Goal: Information Seeking & Learning: Check status

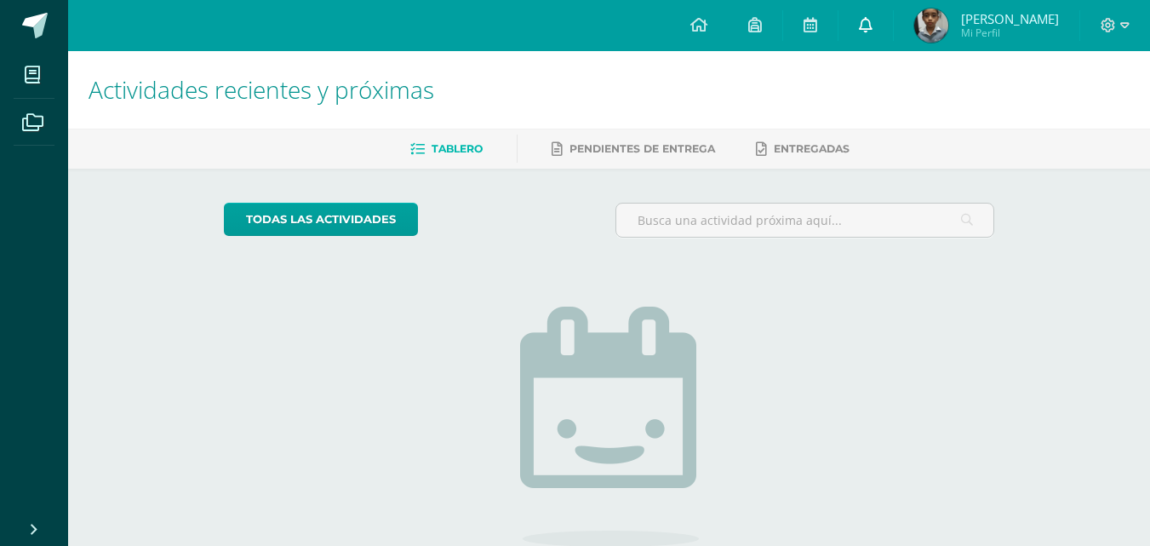
click at [866, 14] on link at bounding box center [865, 25] width 54 height 51
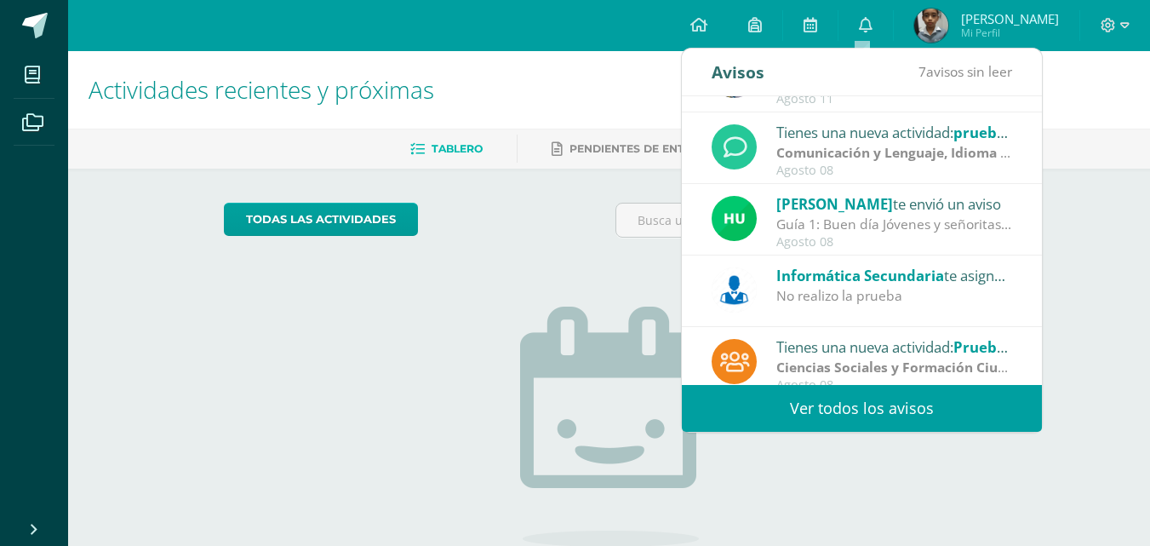
scroll to position [283, 0]
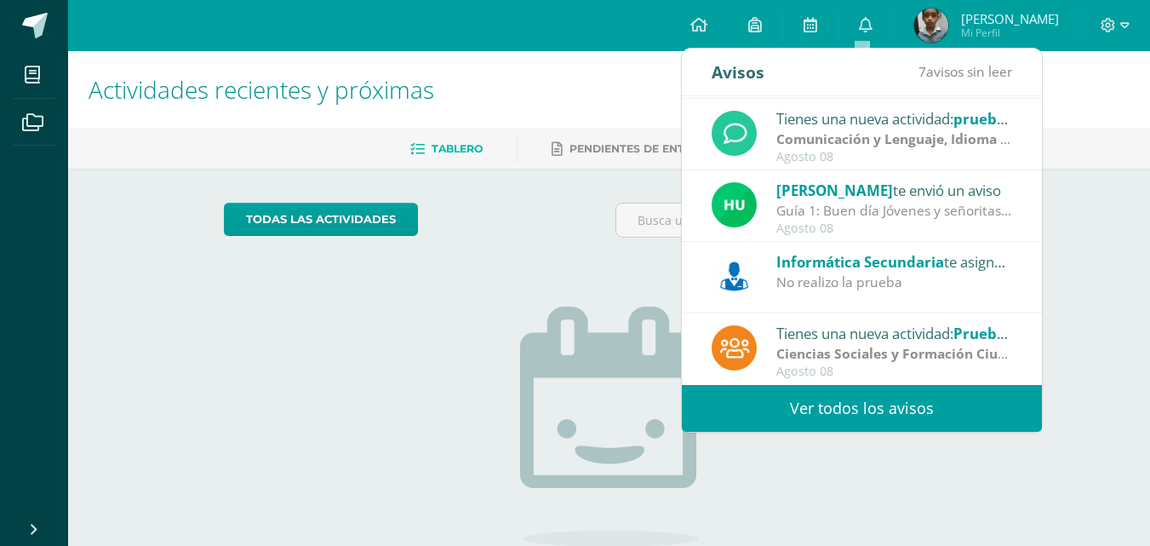
click at [929, 411] on link "Ver todos los avisos" at bounding box center [862, 408] width 360 height 47
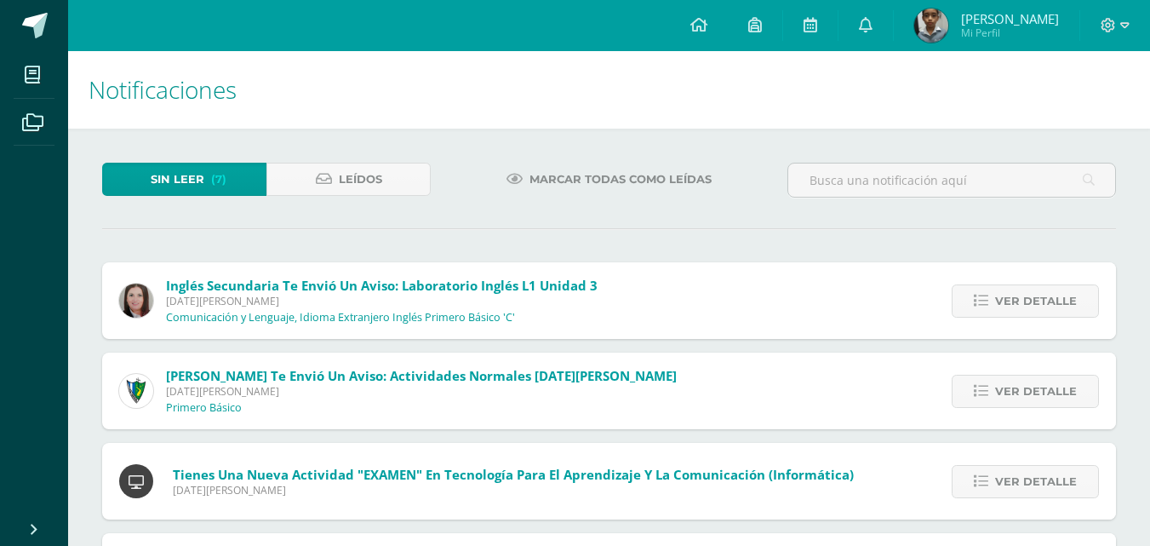
drag, startPoint x: 432, startPoint y: 80, endPoint x: 426, endPoint y: 89, distance: 10.9
click at [426, 89] on h1 "Notificaciones" at bounding box center [609, 89] width 1041 height 77
click at [342, 180] on span "Leídos" at bounding box center [360, 178] width 43 height 31
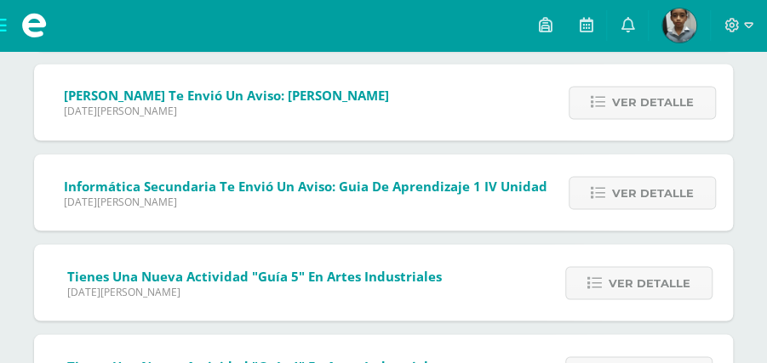
scroll to position [972, 0]
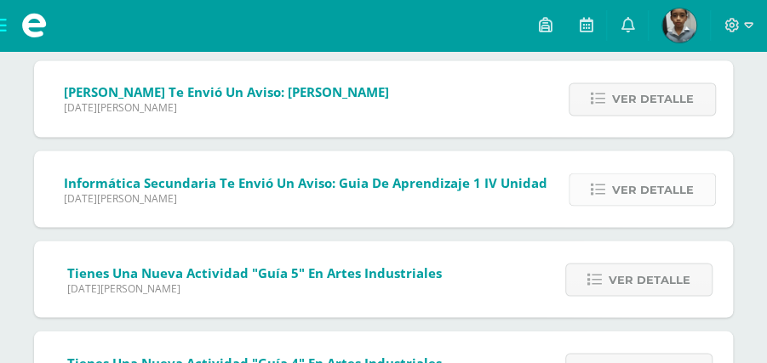
click at [695, 183] on link "Ver detalle" at bounding box center [642, 189] width 147 height 33
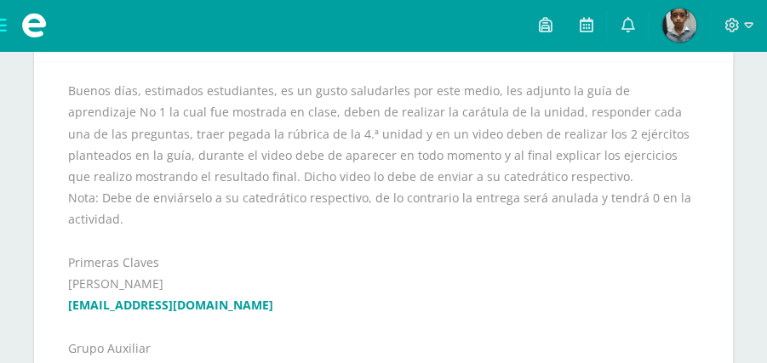
scroll to position [1389, 0]
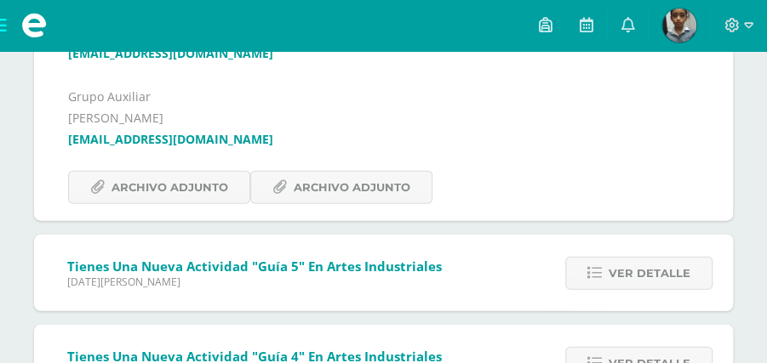
drag, startPoint x: 263, startPoint y: 134, endPoint x: 66, endPoint y: 140, distance: 196.8
click at [66, 140] on div "Buenos días, estimados estudiantes, es un gusto saludarles por este medio, les …" at bounding box center [383, 15] width 699 height 411
copy link "victor_aquino@donbosco.edu.gt"
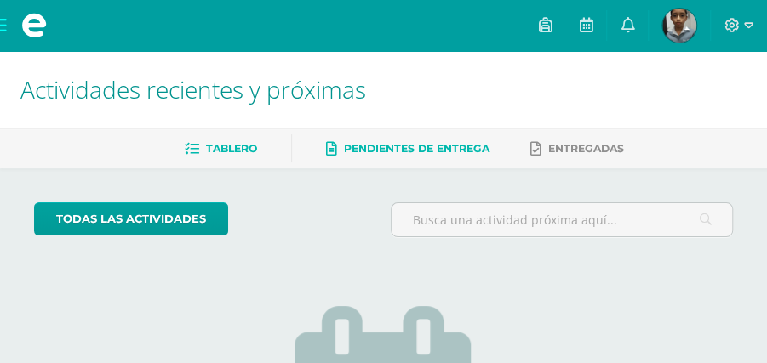
click at [349, 152] on span "Pendientes de entrega" at bounding box center [417, 148] width 146 height 13
click at [245, 142] on span "Tablero" at bounding box center [231, 148] width 51 height 13
click at [625, 31] on icon at bounding box center [628, 24] width 14 height 15
click at [406, 16] on div "Configuración Cerrar sesión Santiago Valentin Mi Perfil Mis accesos directos Ap…" at bounding box center [383, 25] width 767 height 51
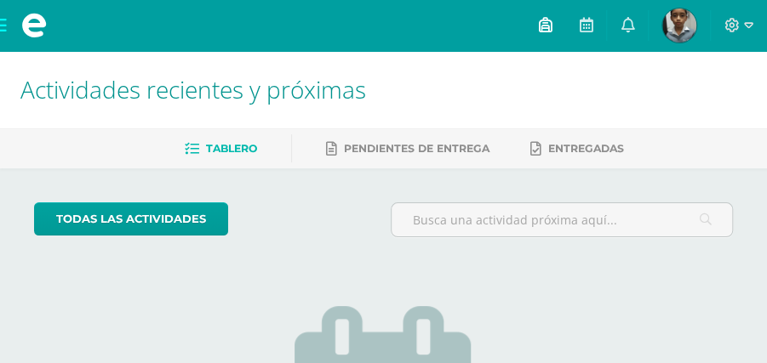
click at [551, 29] on icon at bounding box center [545, 24] width 14 height 15
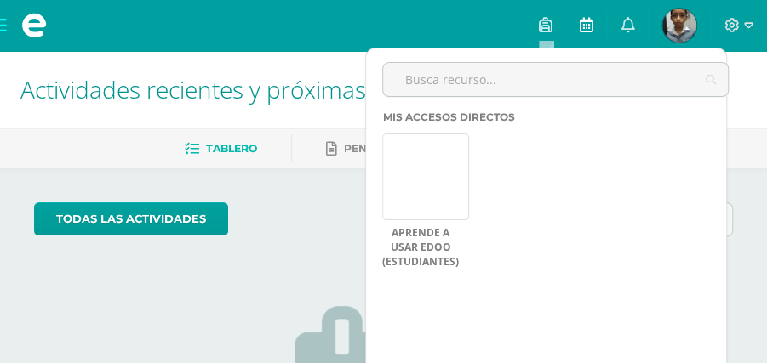
click at [595, 26] on link at bounding box center [585, 25] width 41 height 51
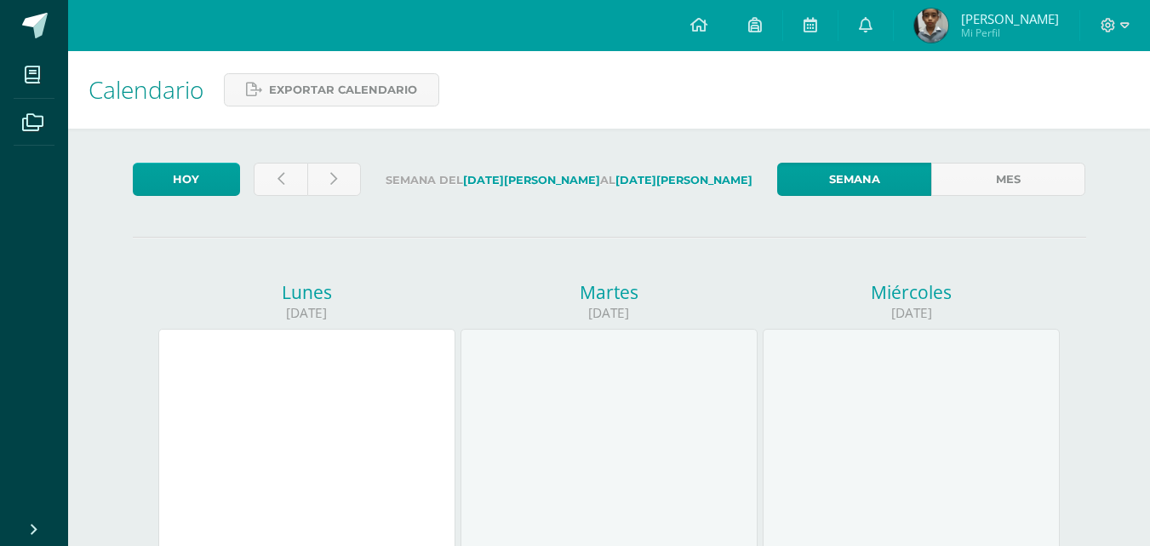
click at [783, 100] on div "Calendario Exportar calendario" at bounding box center [609, 89] width 1082 height 77
click at [697, 26] on icon at bounding box center [698, 24] width 17 height 15
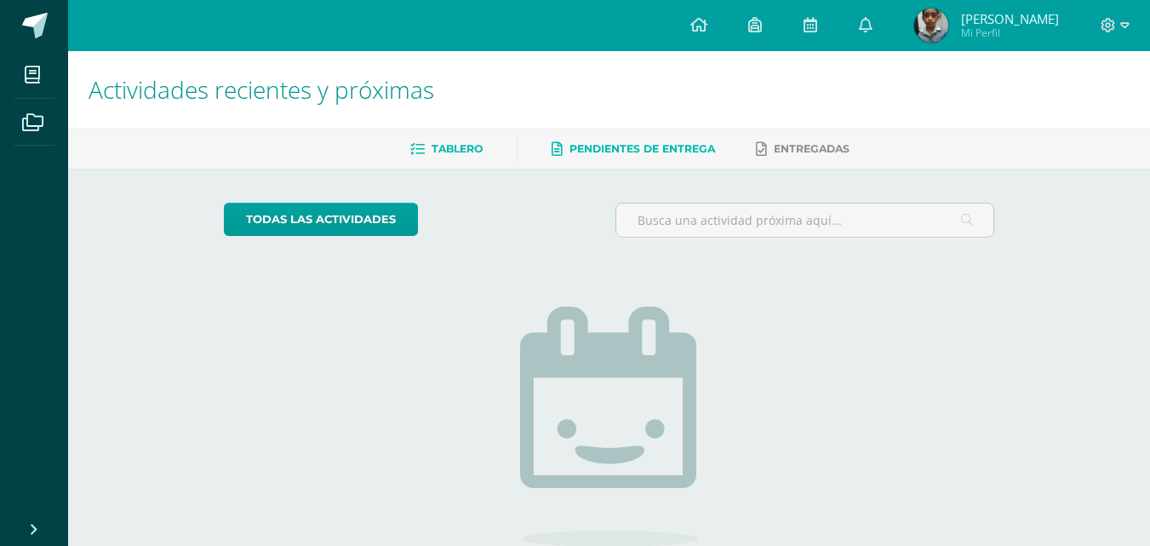
click at [612, 152] on span "Pendientes de entrega" at bounding box center [642, 148] width 146 height 13
